Goal: Task Accomplishment & Management: Manage account settings

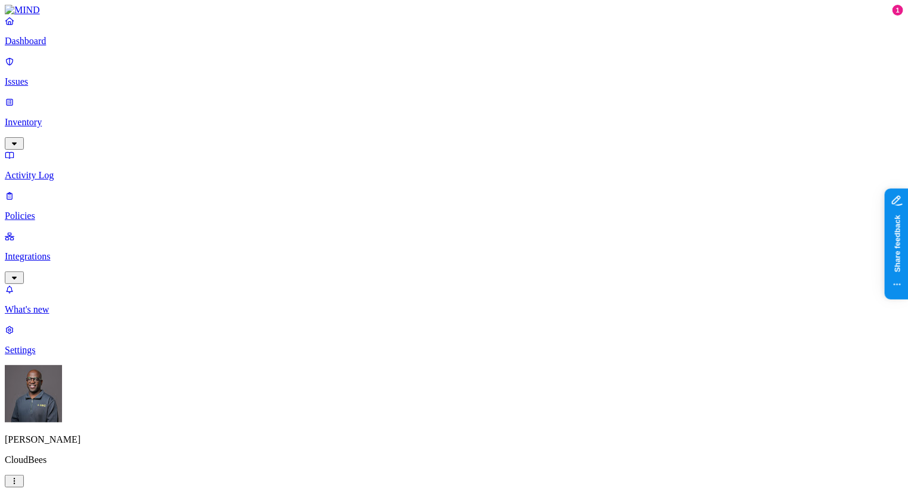
click at [51, 211] on p "Policies" at bounding box center [454, 216] width 898 height 11
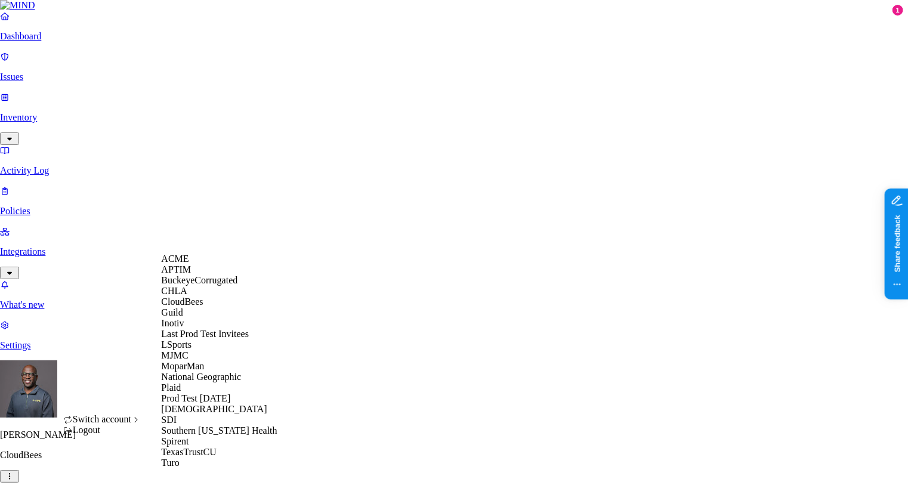
scroll to position [10, 0]
click at [236, 285] on span "BuckeyeCorrugated" at bounding box center [199, 280] width 76 height 10
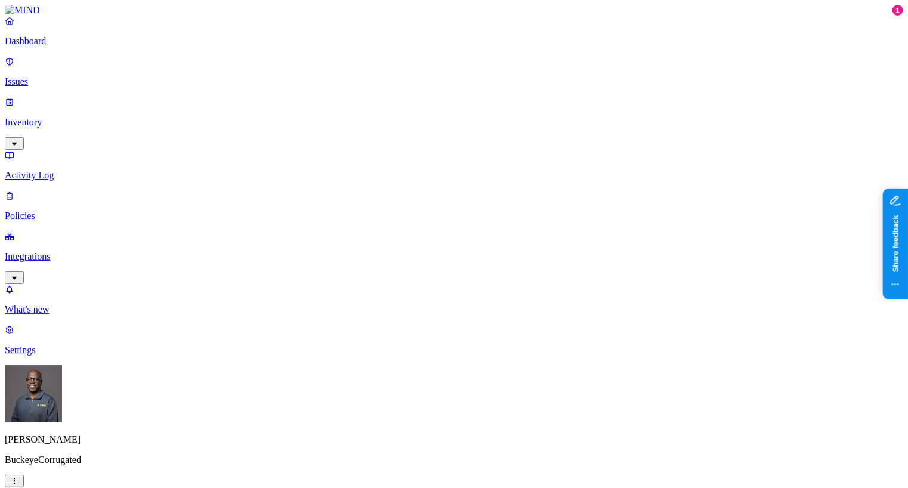
click at [49, 76] on p "Issues" at bounding box center [454, 81] width 898 height 11
drag, startPoint x: 766, startPoint y: 97, endPoint x: 796, endPoint y: 97, distance: 29.8
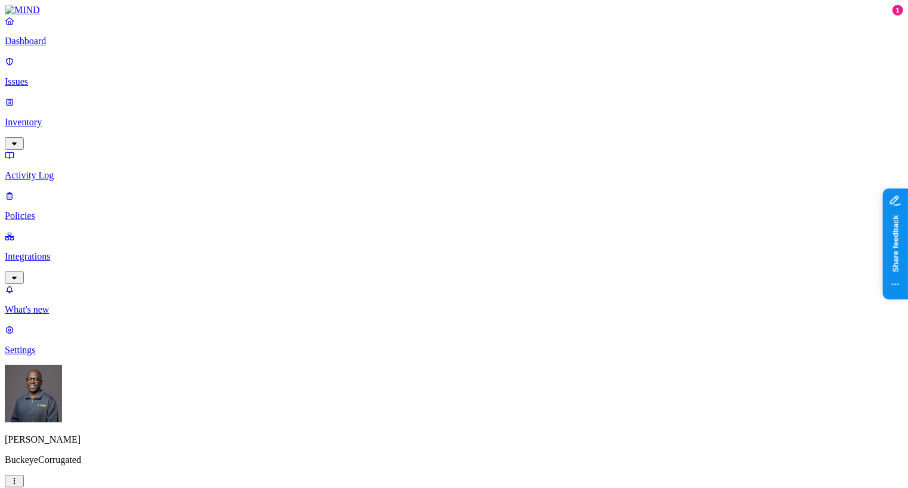
click at [67, 295] on nav "Dashboard Issues Inventory Activity Log Policies Integrations What's new 1 Sett…" at bounding box center [454, 186] width 898 height 340
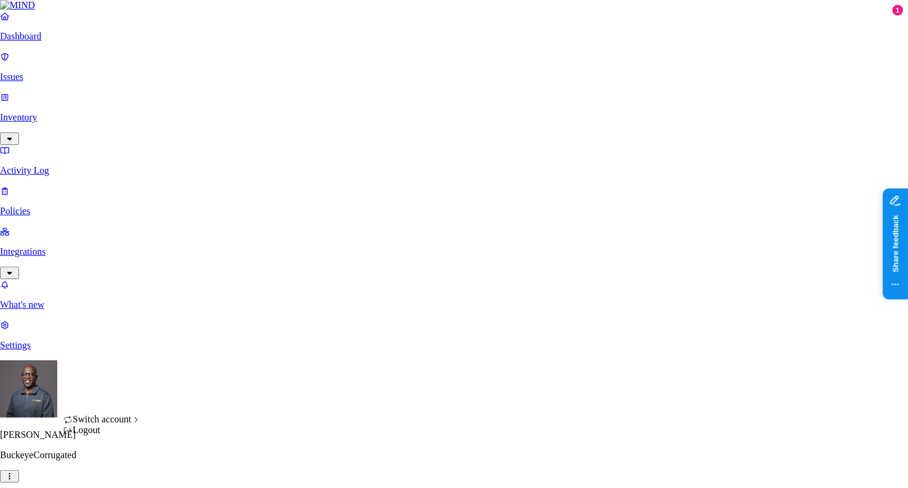
click at [113, 472] on html "Dashboard Issues Inventory Activity Log Policies Integrations What's new 1 Sett…" at bounding box center [454, 397] width 908 height 794
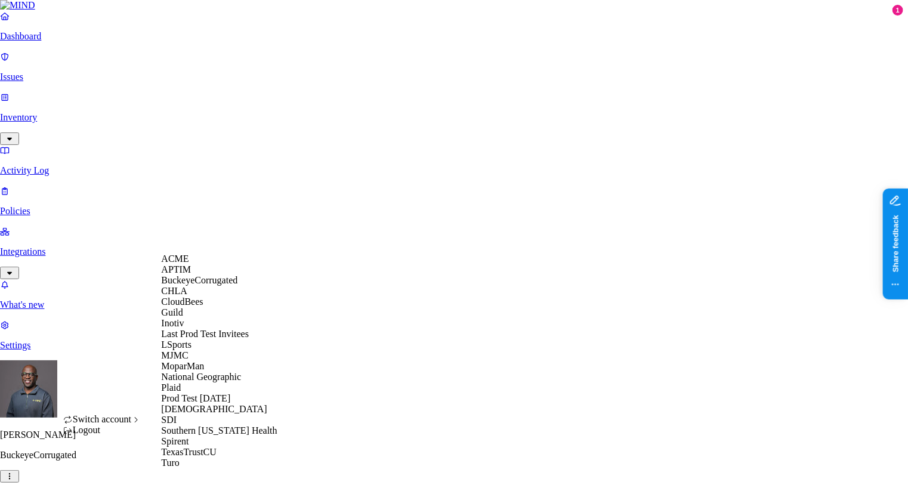
scroll to position [183, 0]
click at [198, 404] on span "[DEMOGRAPHIC_DATA]" at bounding box center [214, 409] width 106 height 10
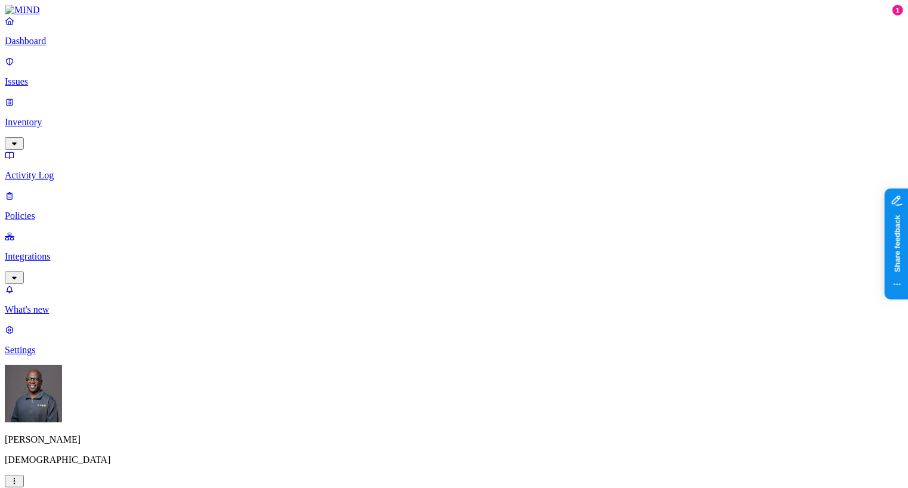
click at [50, 251] on p "Integrations" at bounding box center [454, 256] width 898 height 11
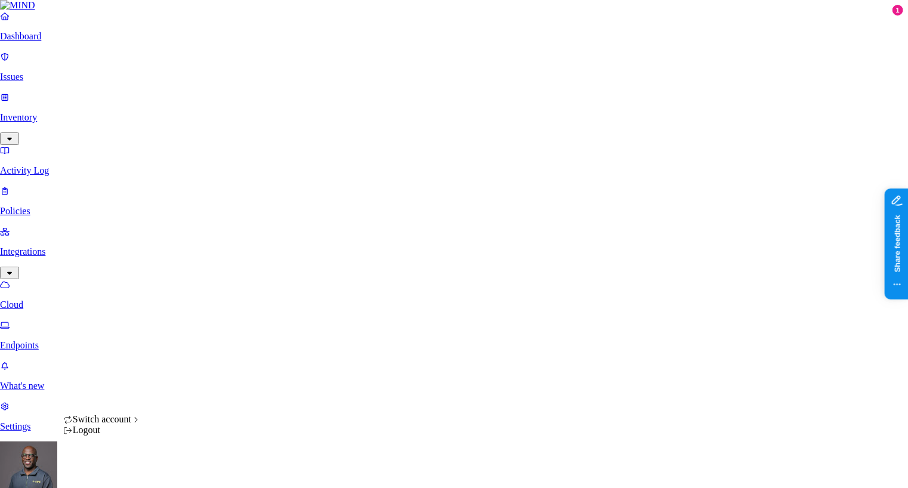
click at [112, 473] on html "Dashboard Issues Inventory Activity Log Policies Integrations Cloud Endpoints W…" at bounding box center [454, 381] width 908 height 763
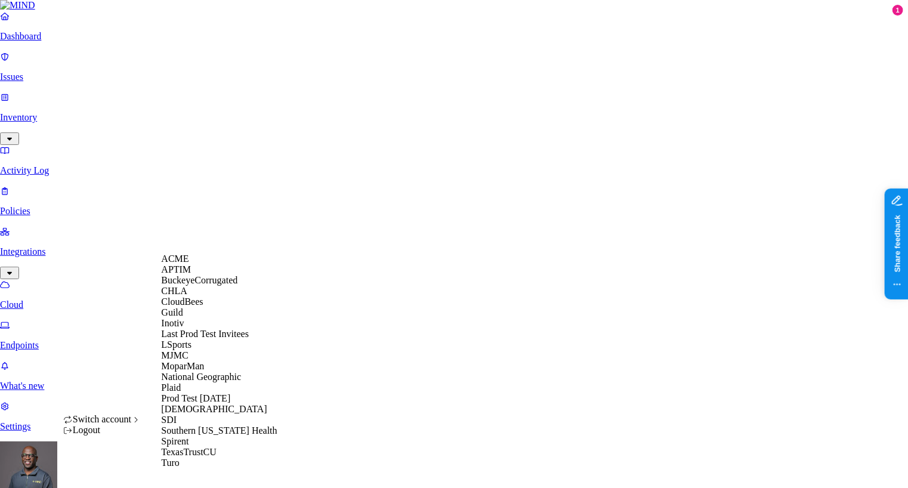
click at [200, 264] on div "ACME" at bounding box center [219, 258] width 116 height 11
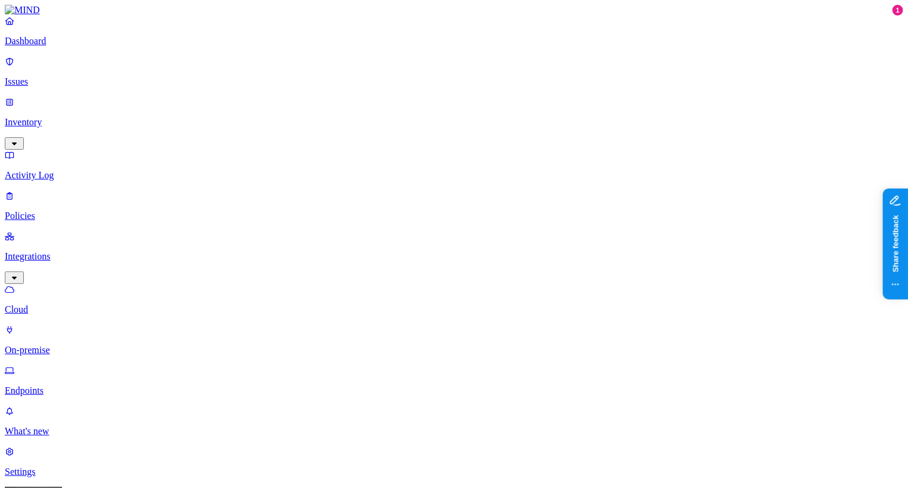
click at [58, 47] on p "Dashboard" at bounding box center [454, 41] width 898 height 11
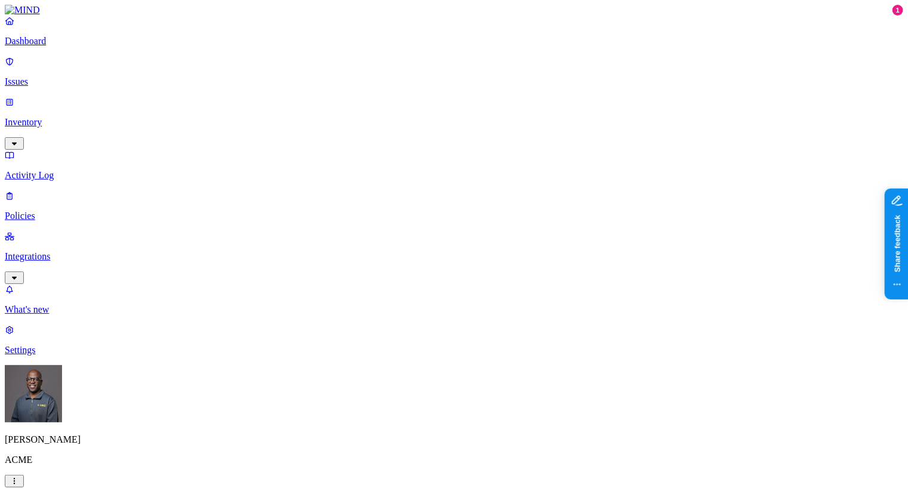
click at [64, 117] on p "Inventory" at bounding box center [454, 122] width 898 height 11
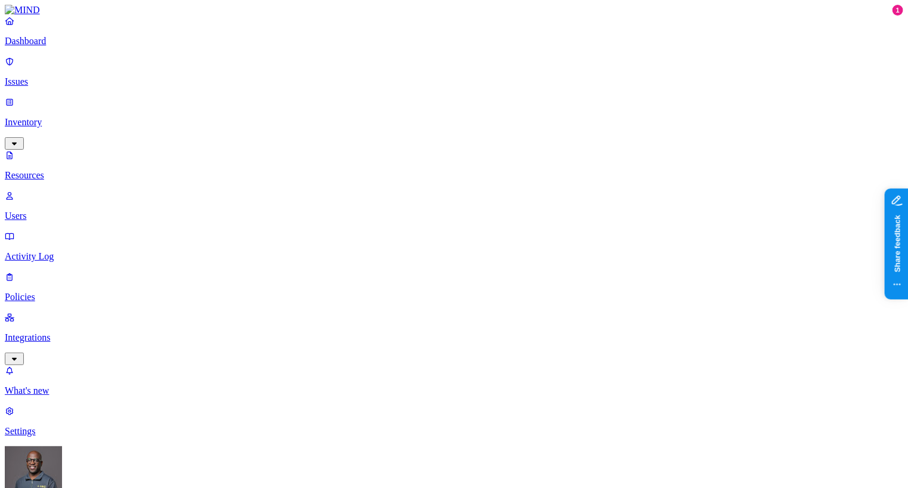
drag, startPoint x: 441, startPoint y: 17, endPoint x: 449, endPoint y: 17, distance: 7.2
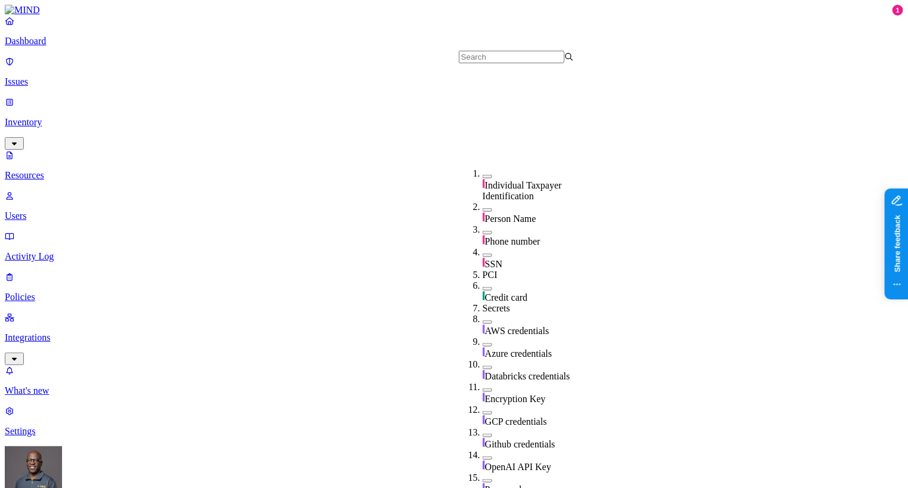
scroll to position [225, 0]
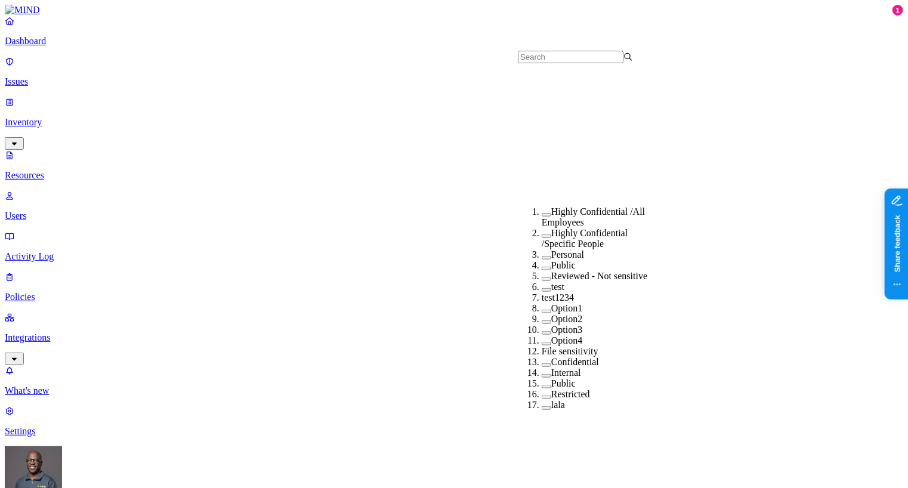
scroll to position [179, 0]
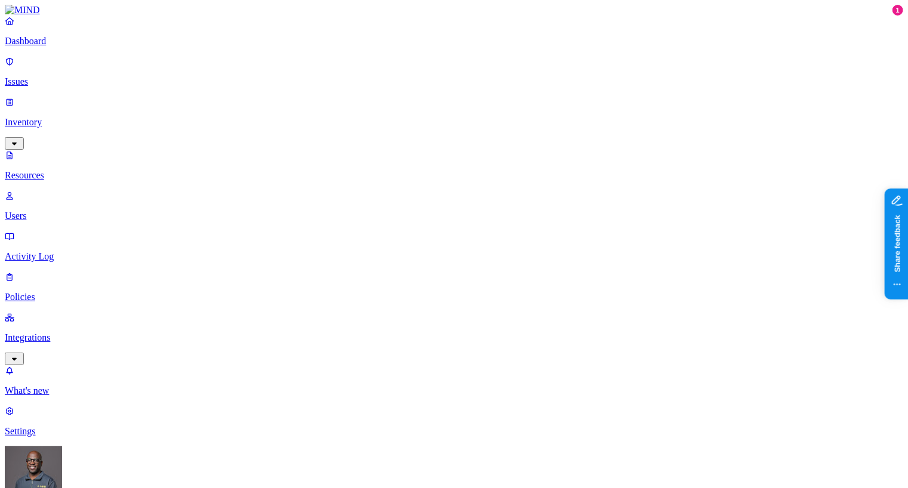
click at [73, 47] on p "Dashboard" at bounding box center [454, 41] width 898 height 11
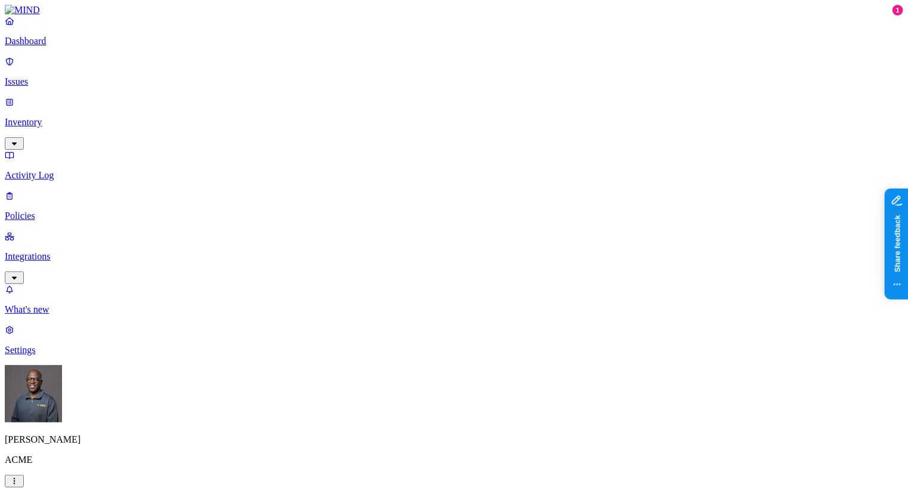
scroll to position [128, 0]
click at [54, 47] on p "Dashboard" at bounding box center [454, 41] width 898 height 11
click at [60, 251] on p "Integrations" at bounding box center [454, 256] width 898 height 11
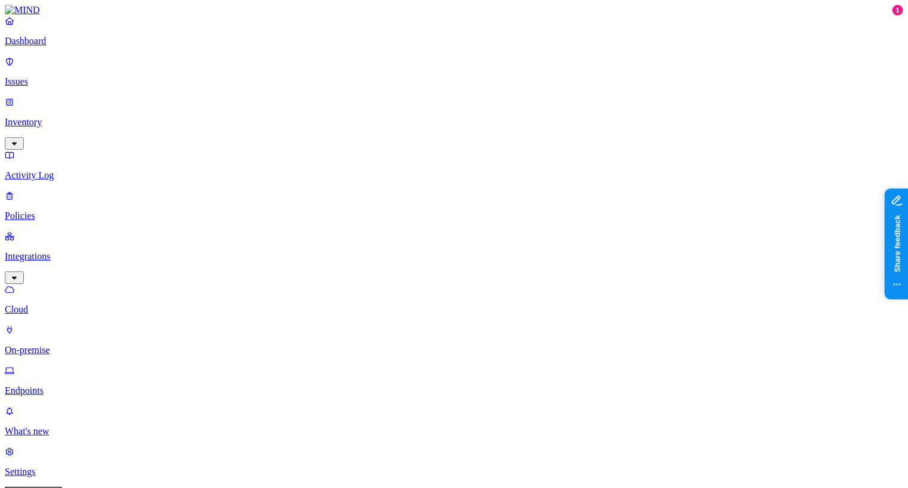
scroll to position [67, 0]
click at [81, 385] on p "Endpoints" at bounding box center [454, 390] width 898 height 11
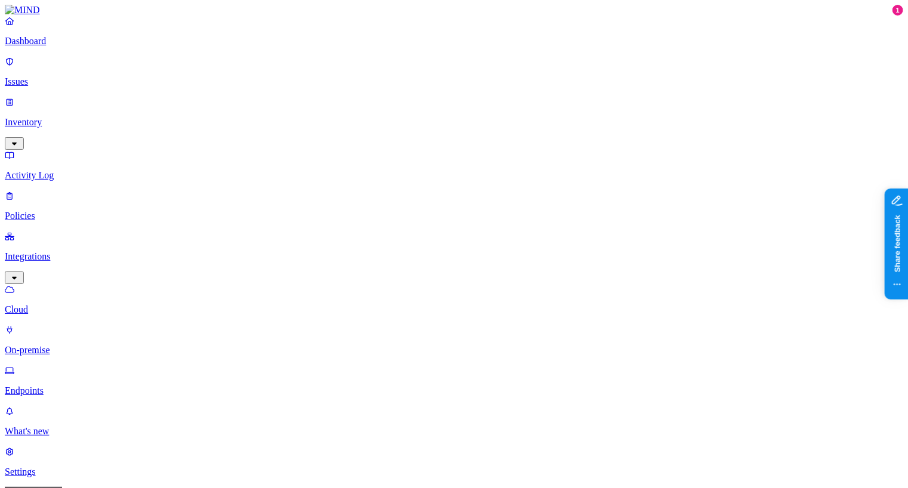
click at [64, 77] on p "Issues" at bounding box center [454, 81] width 898 height 11
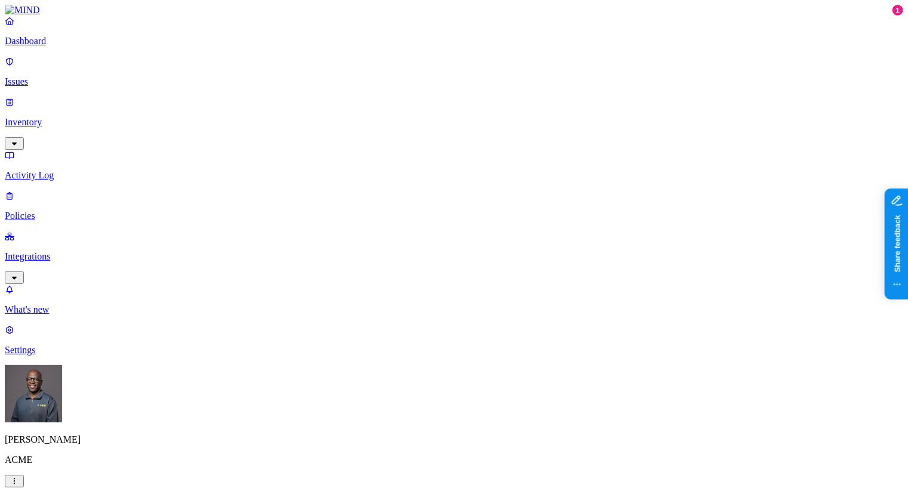
click at [41, 211] on p "Policies" at bounding box center [454, 216] width 898 height 11
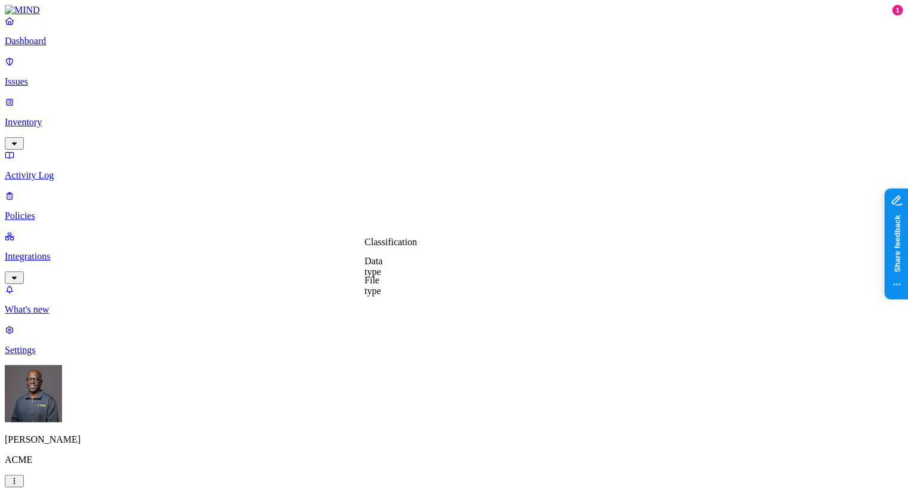
click at [391, 247] on label "Classification" at bounding box center [390, 242] width 52 height 10
click at [374, 291] on button "button" at bounding box center [369, 289] width 10 height 4
click at [416, 320] on label "Web Domain" at bounding box center [400, 316] width 31 height 21
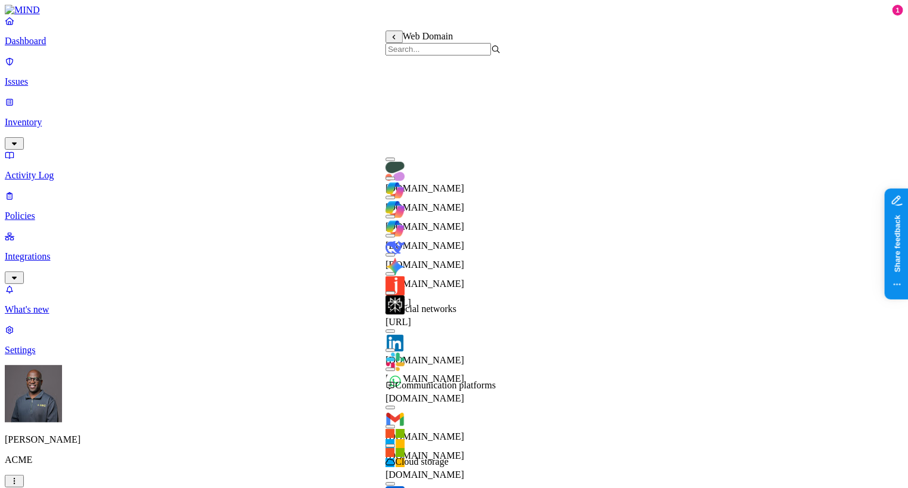
scroll to position [209, 0]
click at [395, 329] on button "button" at bounding box center [390, 331] width 10 height 4
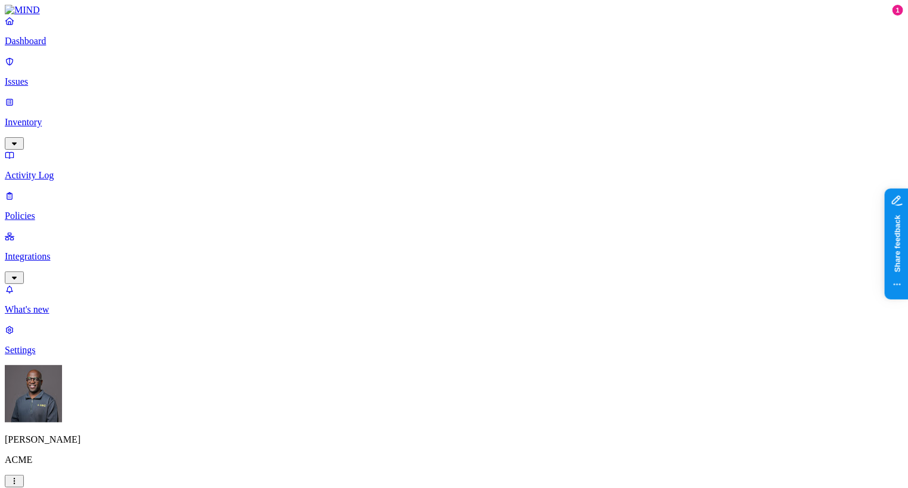
drag, startPoint x: 287, startPoint y: 222, endPoint x: 286, endPoint y: 228, distance: 6.1
click at [420, 351] on label "Web Category" at bounding box center [402, 347] width 35 height 21
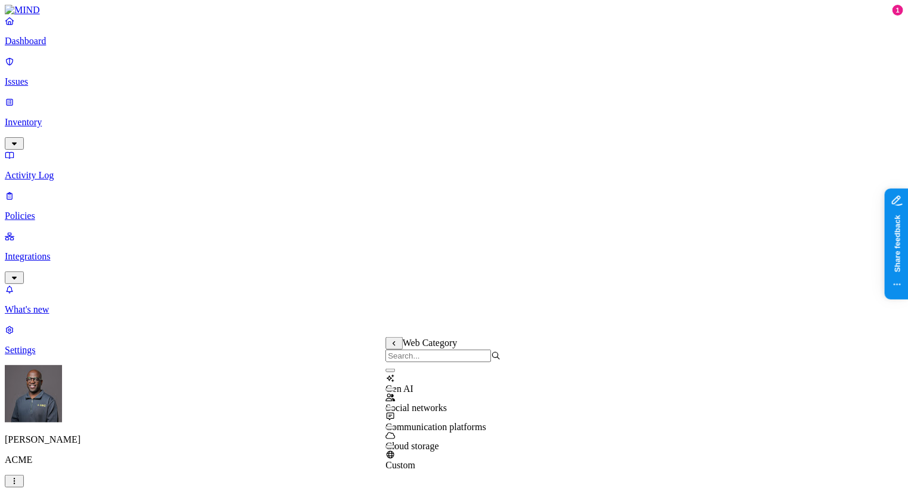
click at [395, 372] on button "button" at bounding box center [390, 371] width 10 height 4
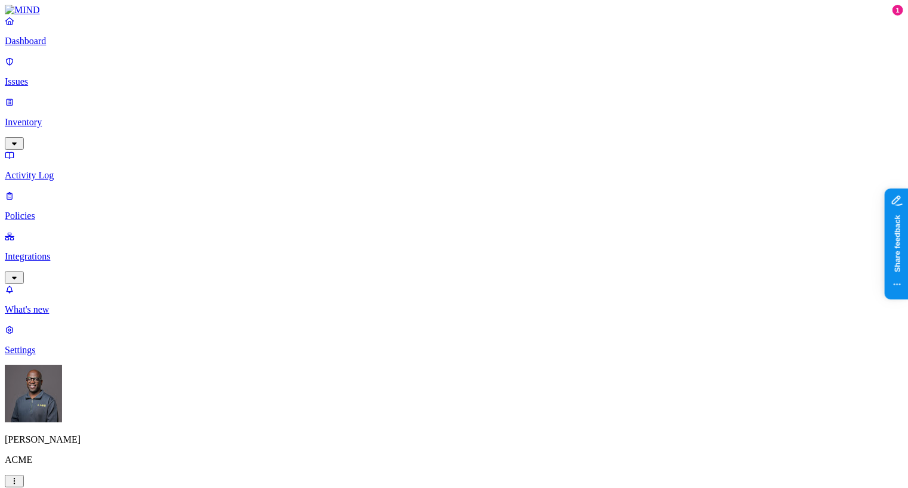
click at [408, 276] on label "Departments" at bounding box center [402, 270] width 49 height 10
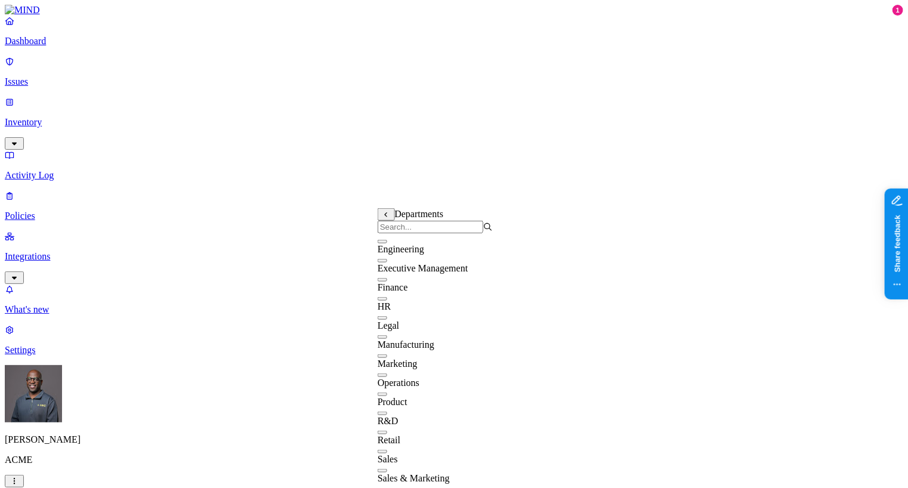
click at [387, 301] on button "button" at bounding box center [383, 299] width 10 height 4
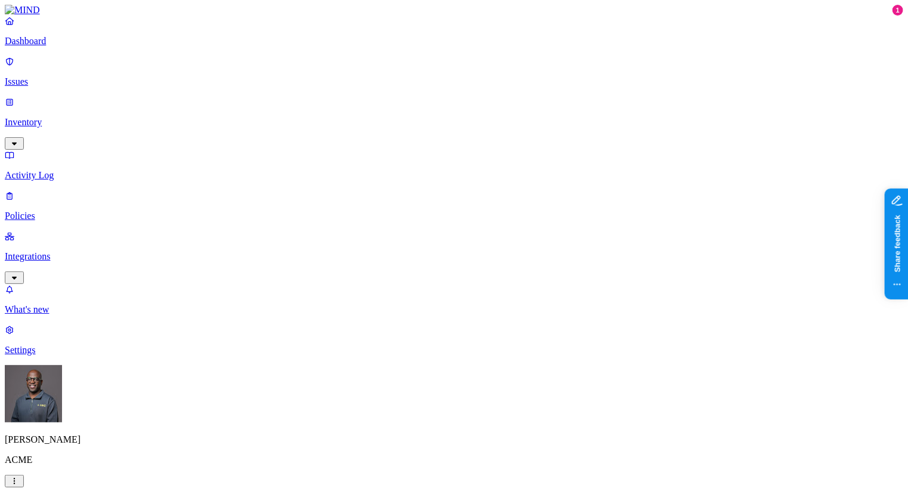
scroll to position [531, 0]
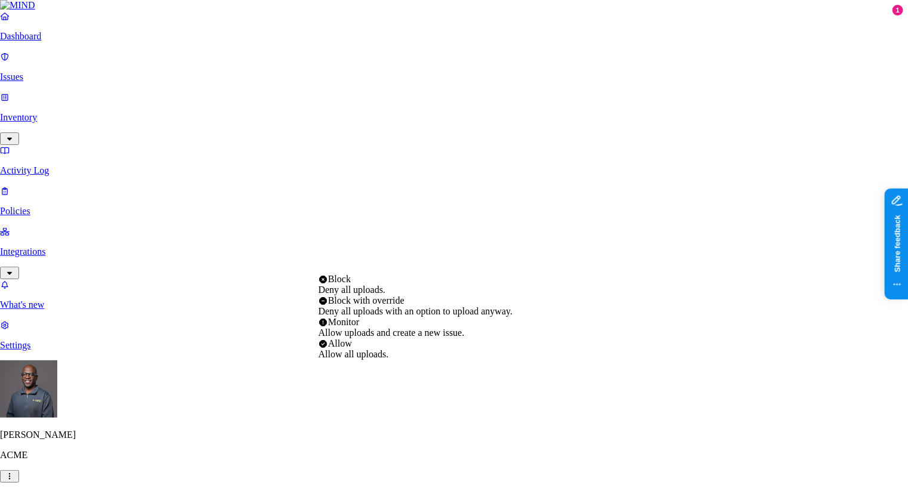
select select "4"
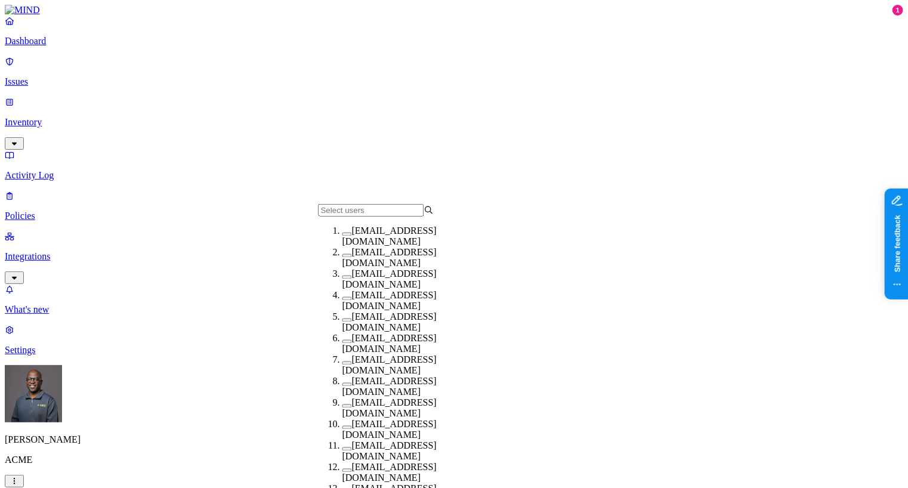
click at [342, 236] on button "button" at bounding box center [347, 235] width 10 height 4
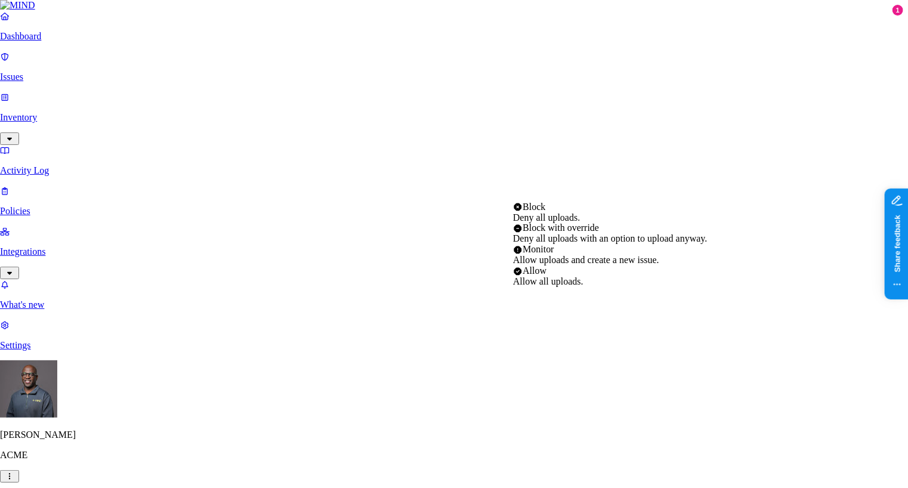
select select "2"
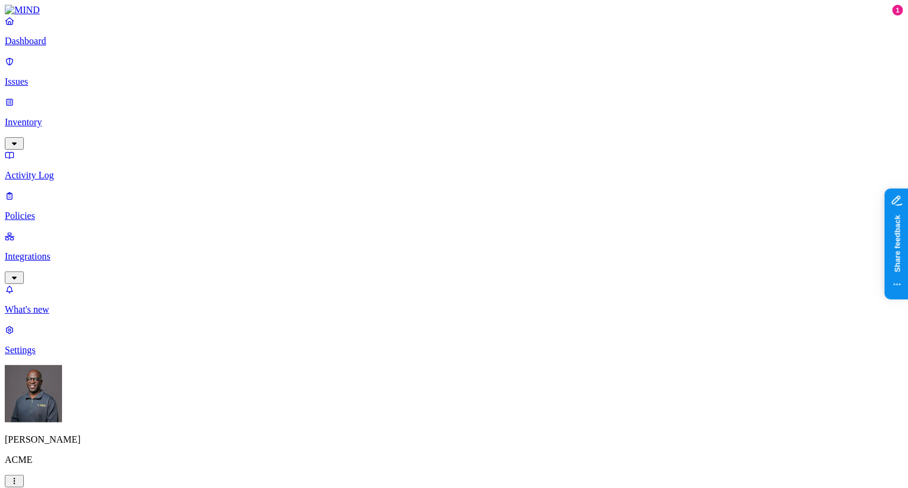
scroll to position [730, 0]
click at [53, 251] on p "Integrations" at bounding box center [454, 256] width 898 height 11
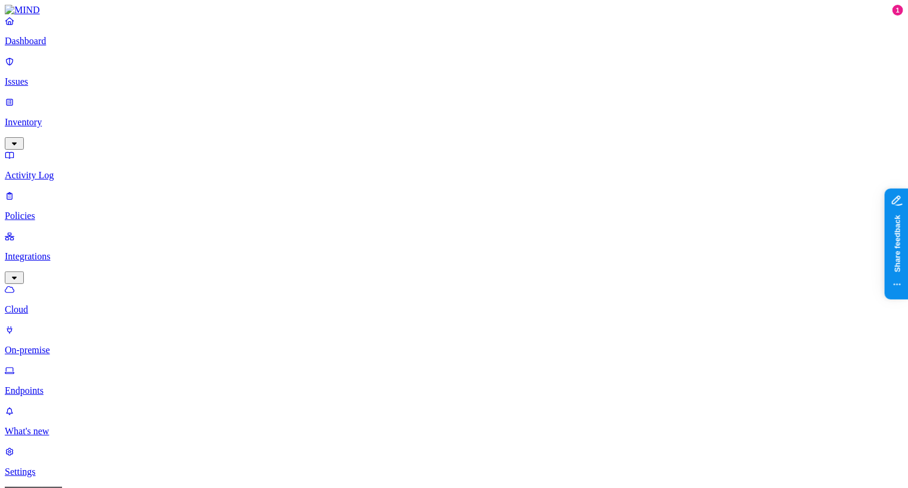
click at [61, 345] on p "On-premise" at bounding box center [454, 350] width 898 height 11
click at [64, 385] on p "Endpoints" at bounding box center [454, 390] width 898 height 11
click at [62, 47] on p "Dashboard" at bounding box center [454, 41] width 898 height 11
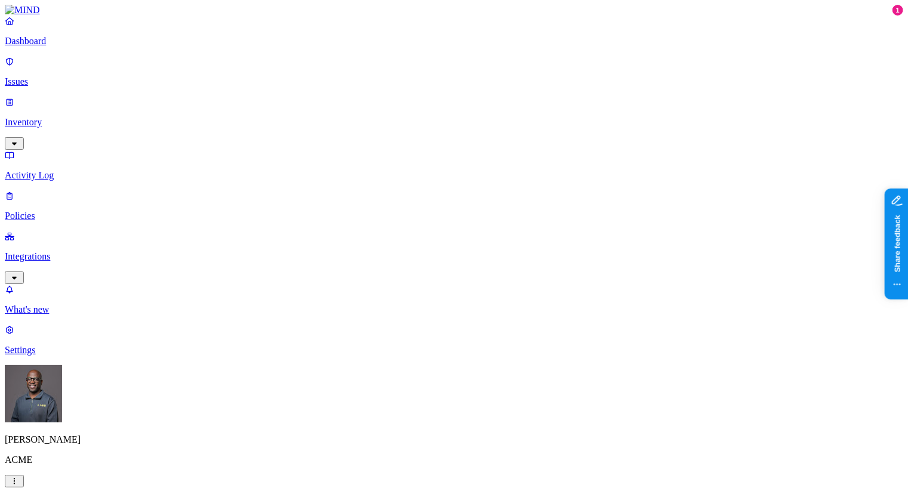
click at [49, 117] on p "Inventory" at bounding box center [454, 122] width 898 height 11
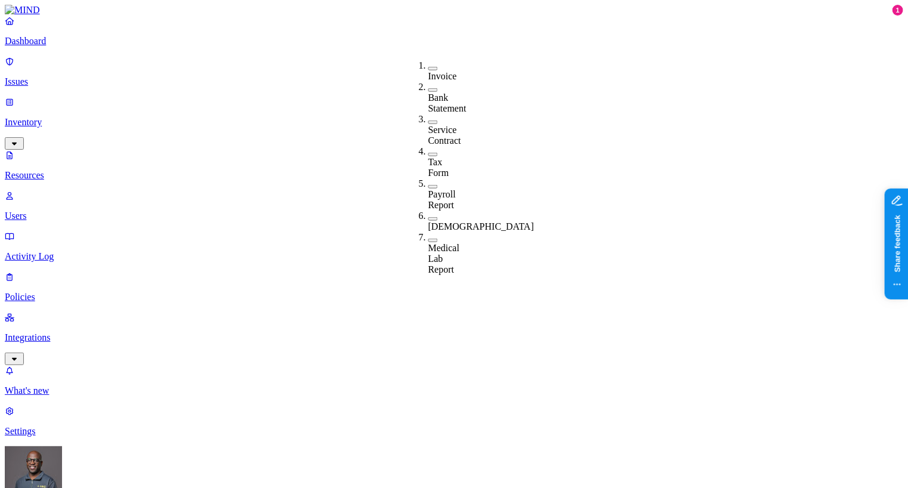
click at [62, 332] on p "Integrations" at bounding box center [454, 337] width 898 height 11
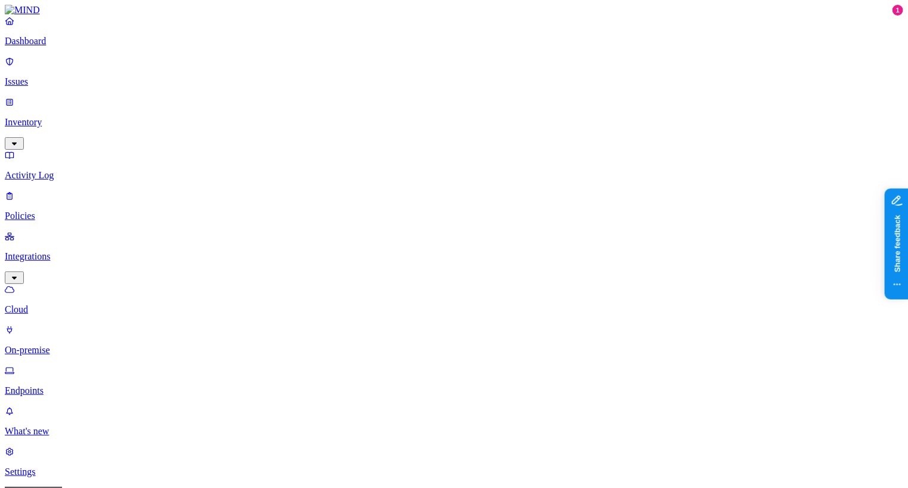
click at [52, 385] on p "Endpoints" at bounding box center [454, 390] width 898 height 11
click at [86, 47] on p "Dashboard" at bounding box center [454, 41] width 898 height 11
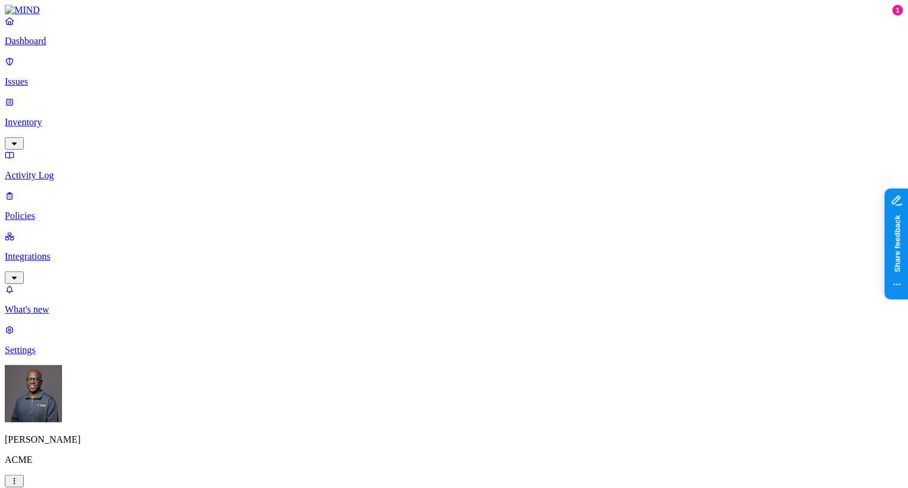
click at [50, 211] on p "Policies" at bounding box center [454, 216] width 898 height 11
click at [284, 113] on span "Endpoint" at bounding box center [285, 118] width 35 height 10
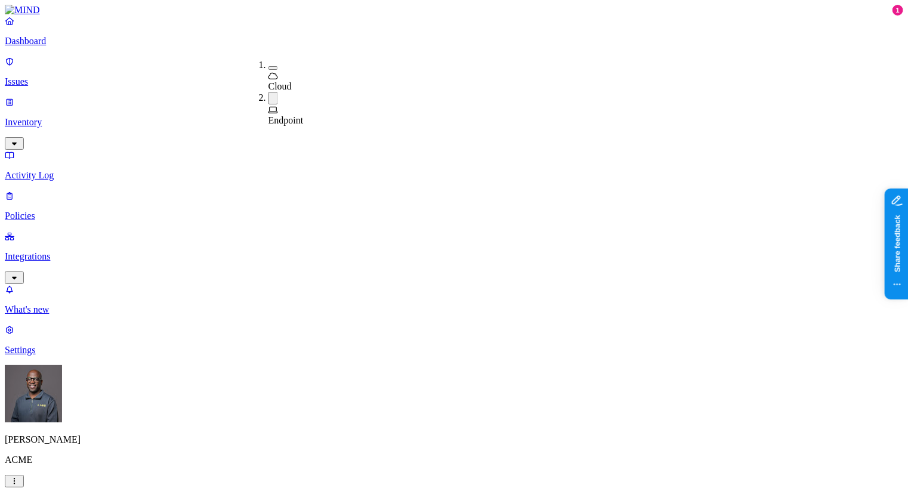
click at [48, 47] on p "Dashboard" at bounding box center [454, 41] width 898 height 11
drag, startPoint x: 613, startPoint y: 314, endPoint x: 624, endPoint y: 284, distance: 31.6
click at [72, 251] on p "Integrations" at bounding box center [454, 256] width 898 height 11
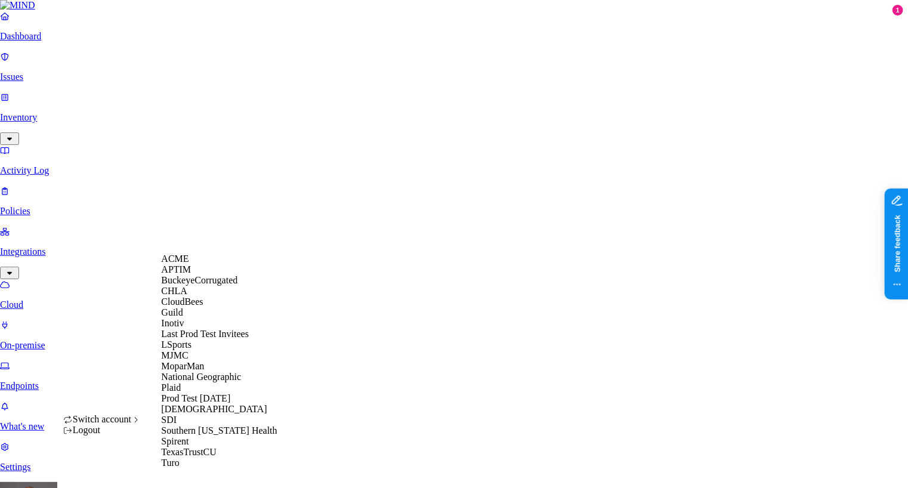
scroll to position [162, 0]
click at [214, 406] on div "[DEMOGRAPHIC_DATA]" at bounding box center [219, 409] width 116 height 11
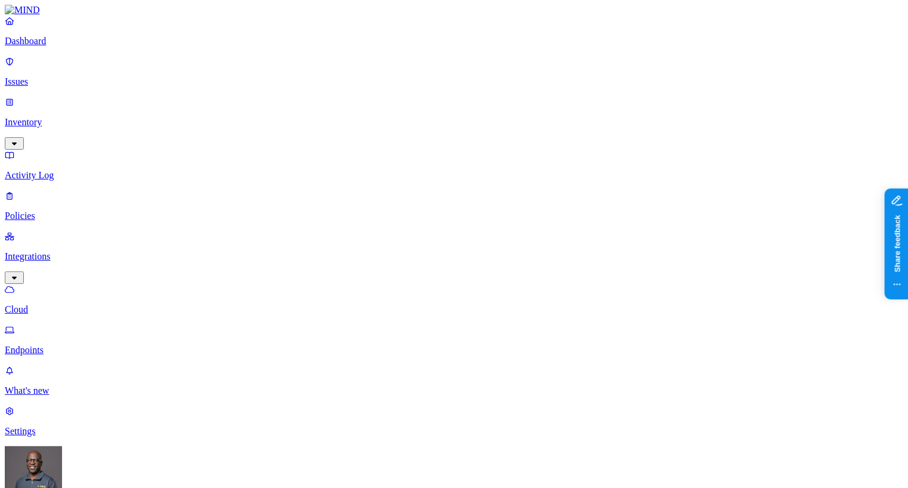
click at [60, 345] on p "Endpoints" at bounding box center [454, 350] width 898 height 11
click at [65, 47] on p "Dashboard" at bounding box center [454, 41] width 898 height 11
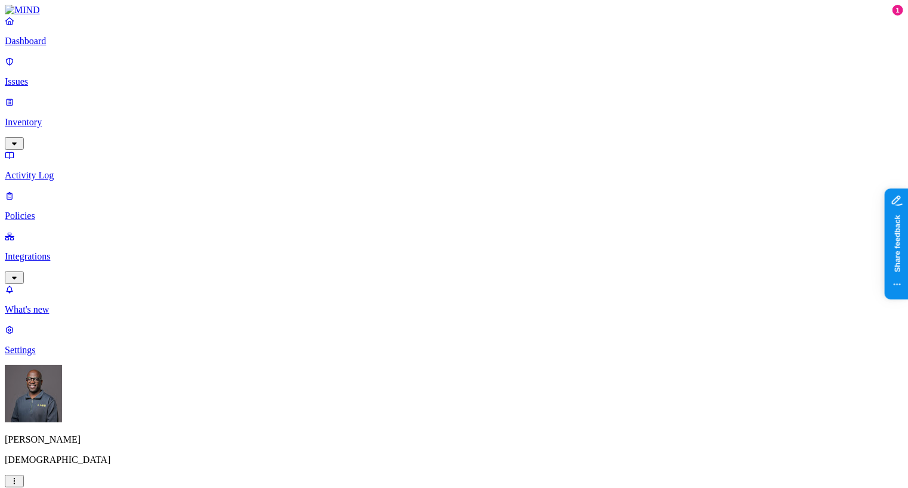
click at [42, 251] on p "Integrations" at bounding box center [454, 256] width 898 height 11
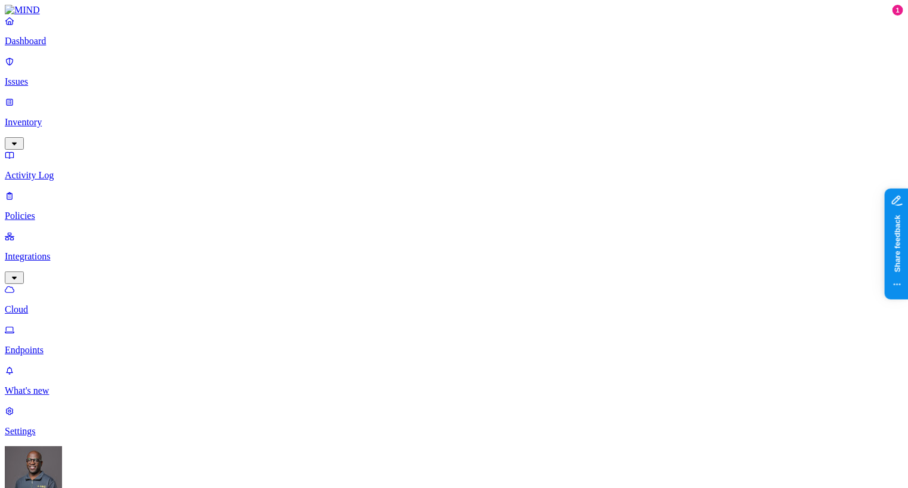
click at [45, 345] on p "Endpoints" at bounding box center [454, 350] width 898 height 11
click at [60, 437] on p "Settings" at bounding box center [454, 431] width 898 height 11
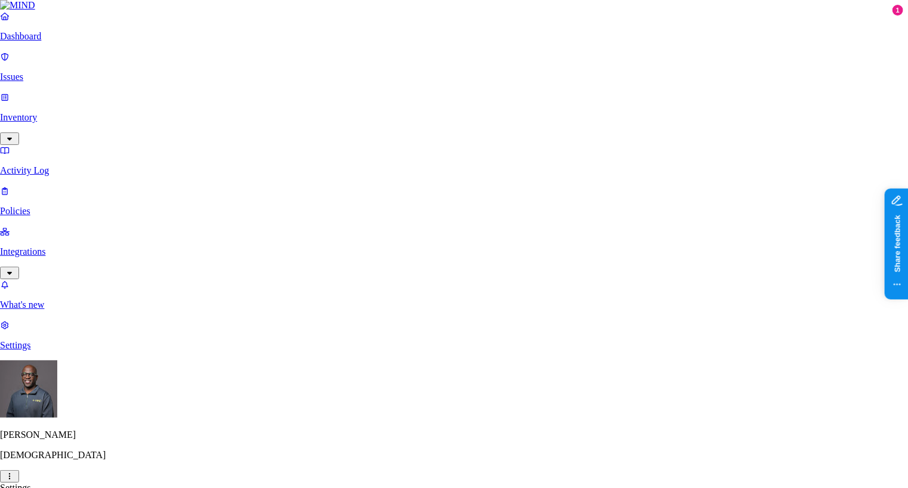
type input "[EMAIL_ADDRESS][PERSON_NAME][DOMAIN_NAME]"
drag, startPoint x: 31, startPoint y: 427, endPoint x: 60, endPoint y: 431, distance: 29.4
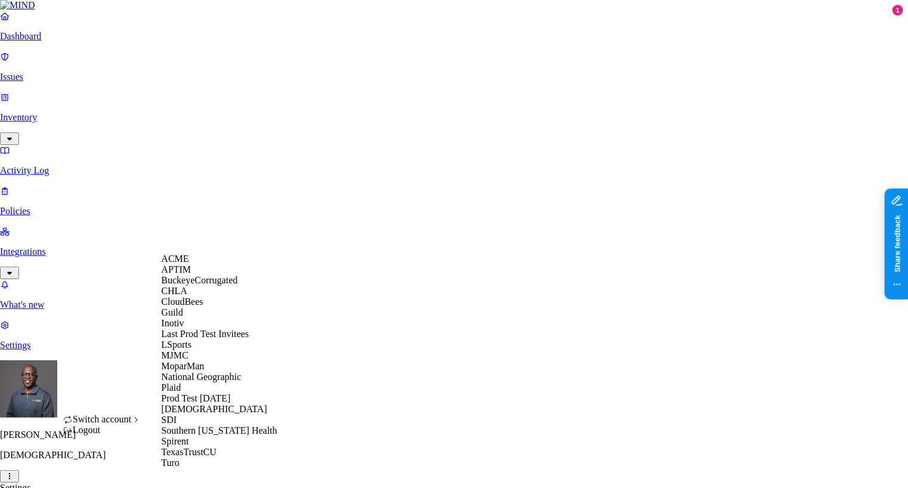
click at [201, 264] on div "ACME" at bounding box center [219, 258] width 116 height 11
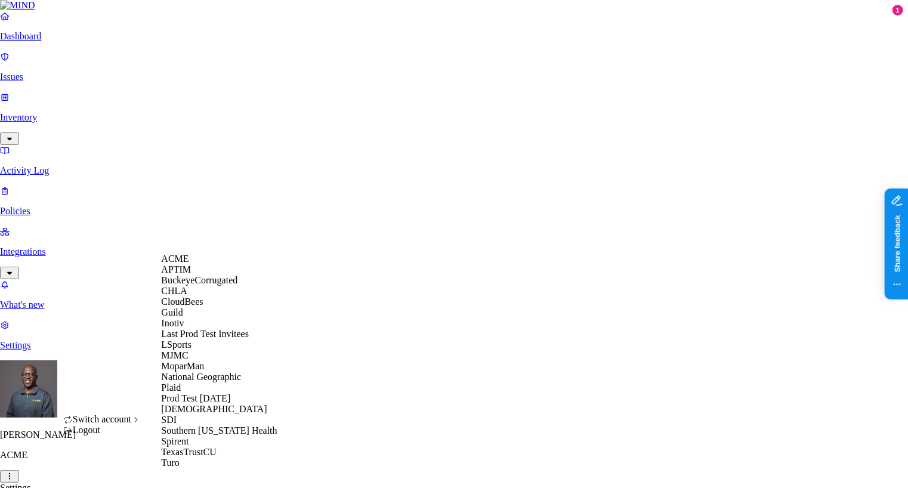
scroll to position [154, 0]
click at [215, 412] on div "[DEMOGRAPHIC_DATA]" at bounding box center [219, 409] width 116 height 11
